Goal: Task Accomplishment & Management: Manage account settings

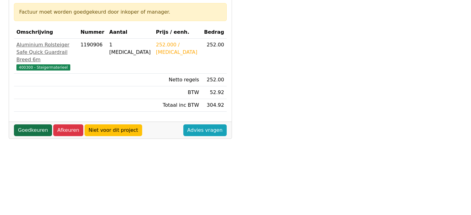
scroll to position [62, 0]
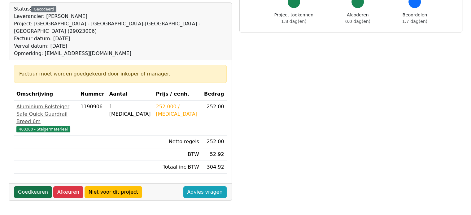
click at [33, 186] on link "Goedkeuren" at bounding box center [33, 192] width 38 height 12
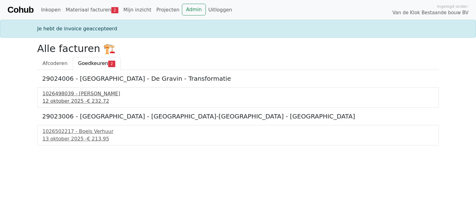
click at [71, 98] on div "12 oktober 2025 - € 232.72" at bounding box center [237, 101] width 391 height 7
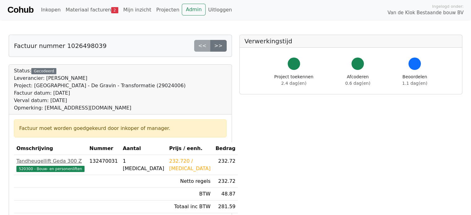
scroll to position [62, 0]
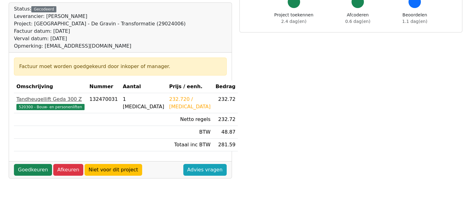
click at [53, 98] on div "Tandheugellift Geda 300 Z" at bounding box center [50, 99] width 68 height 7
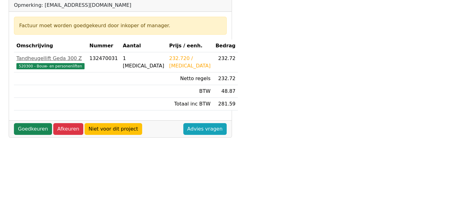
scroll to position [62, 0]
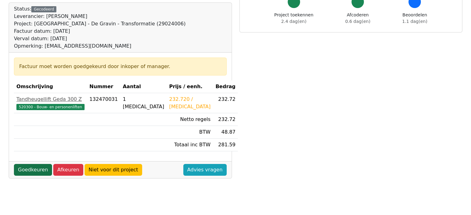
click at [36, 168] on link "Goedkeuren" at bounding box center [33, 170] width 38 height 12
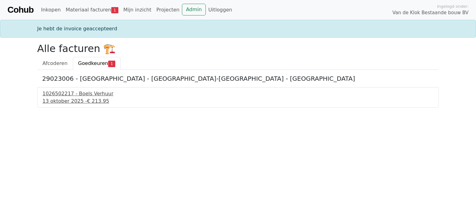
click at [63, 98] on div "13 oktober 2025 - € 213.95" at bounding box center [237, 101] width 391 height 7
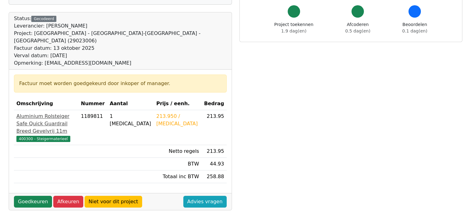
scroll to position [62, 0]
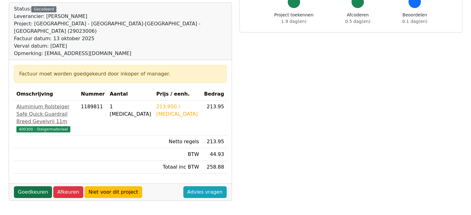
click at [35, 191] on link "Goedkeuren" at bounding box center [33, 192] width 38 height 12
